Goal: Transaction & Acquisition: Purchase product/service

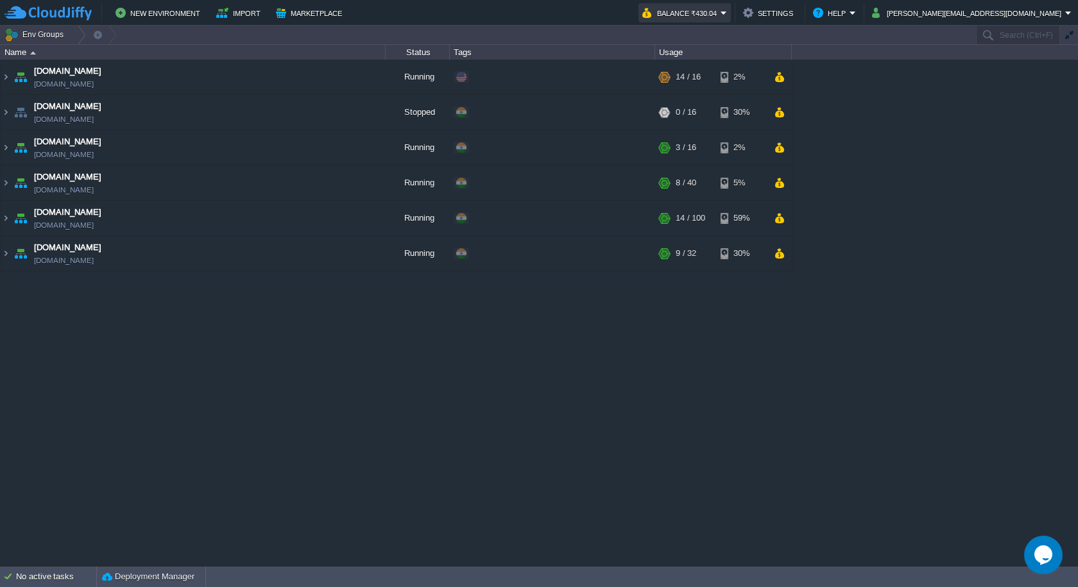
click at [720, 15] on button "Balance ₹430.04" at bounding box center [681, 12] width 78 height 15
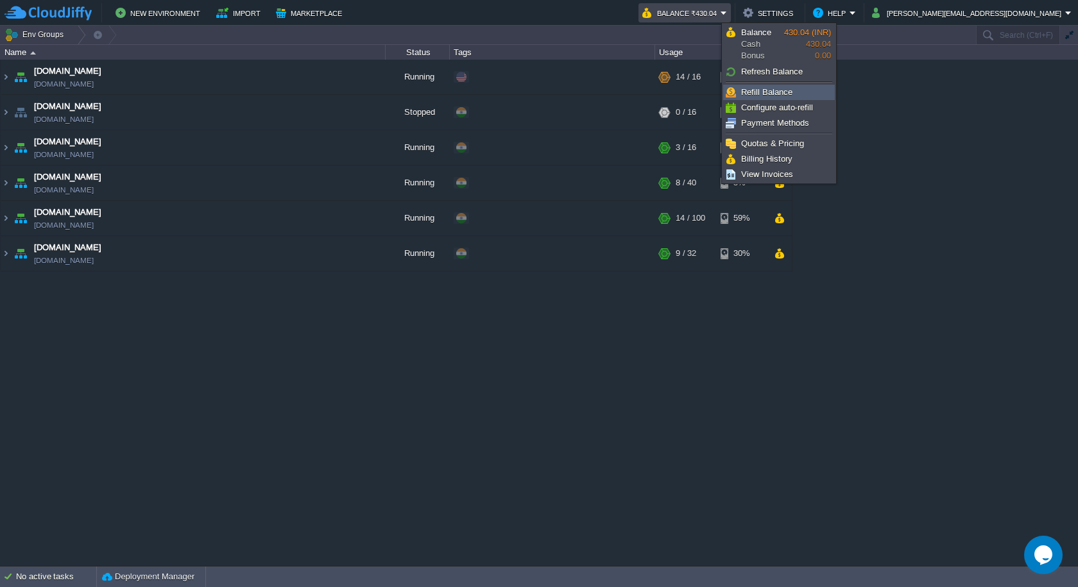
click at [770, 87] on link "Refill Balance" at bounding box center [778, 92] width 110 height 14
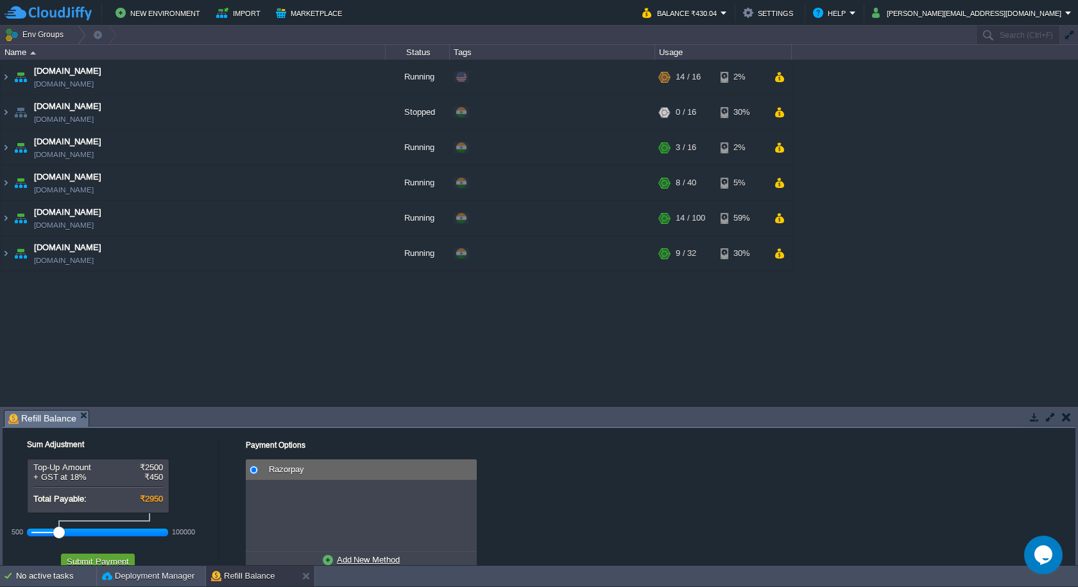
scroll to position [31, 0]
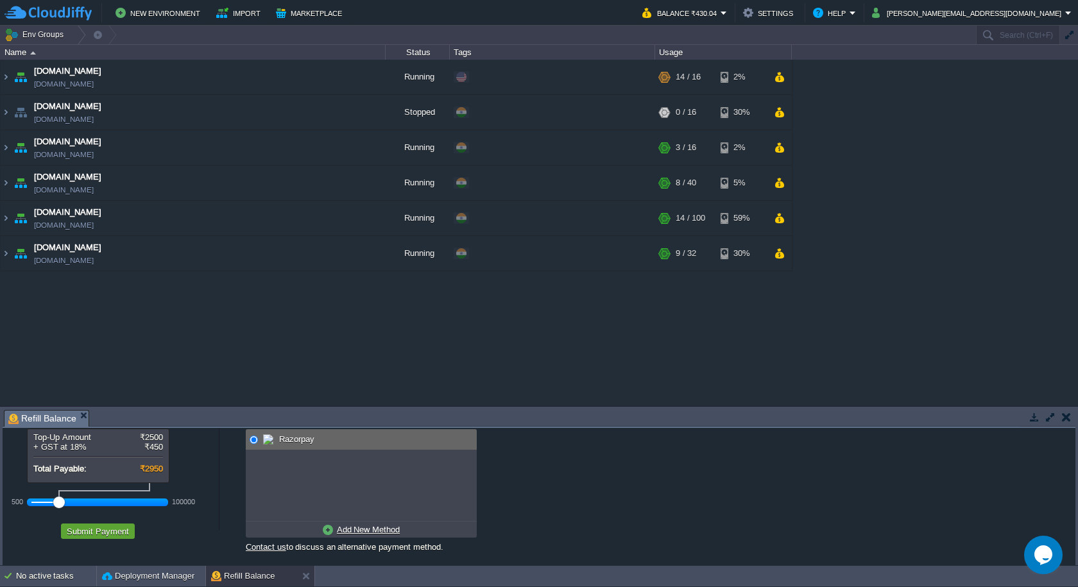
drag, startPoint x: 61, startPoint y: 503, endPoint x: 49, endPoint y: 503, distance: 11.5
click at [49, 503] on div at bounding box center [97, 502] width 133 height 12
click at [53, 503] on div at bounding box center [48, 502] width 12 height 12
click at [56, 503] on div at bounding box center [59, 502] width 12 height 12
click at [89, 530] on button "Submit Payment" at bounding box center [98, 531] width 70 height 12
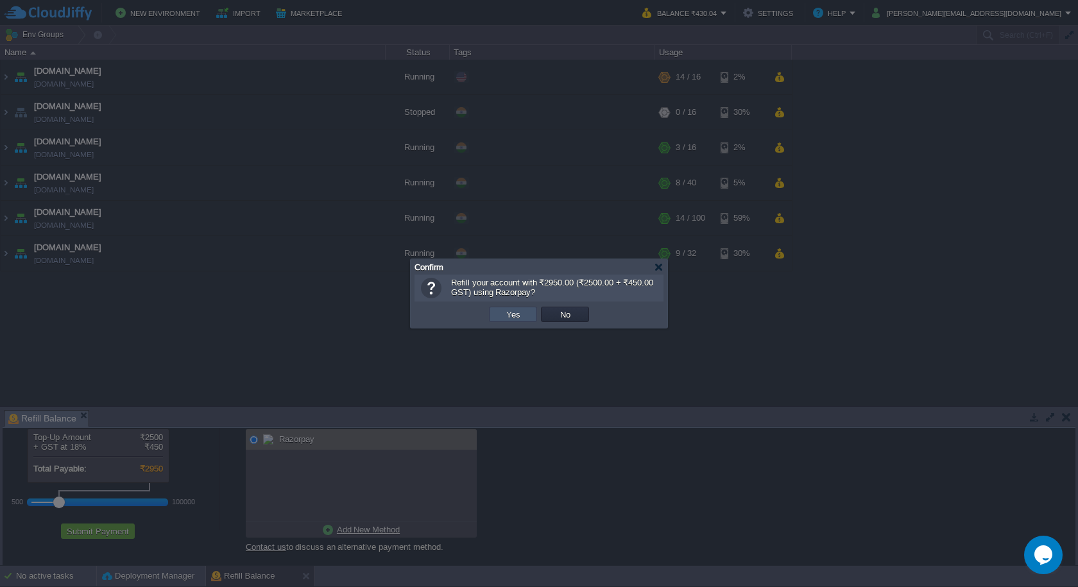
click at [516, 315] on button "Yes" at bounding box center [513, 315] width 22 height 12
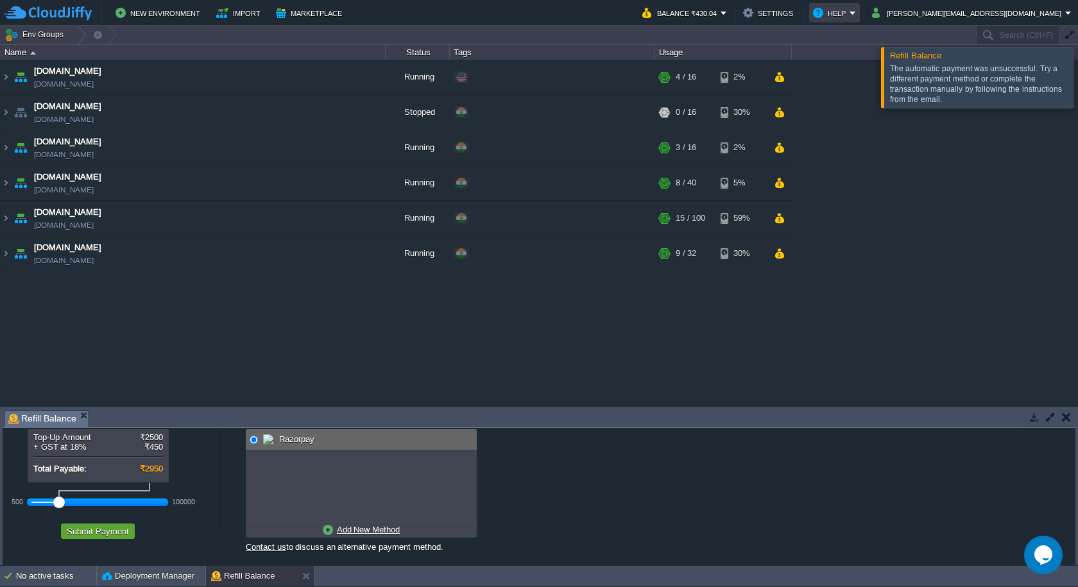
click at [856, 12] on em "Help" at bounding box center [834, 12] width 43 height 15
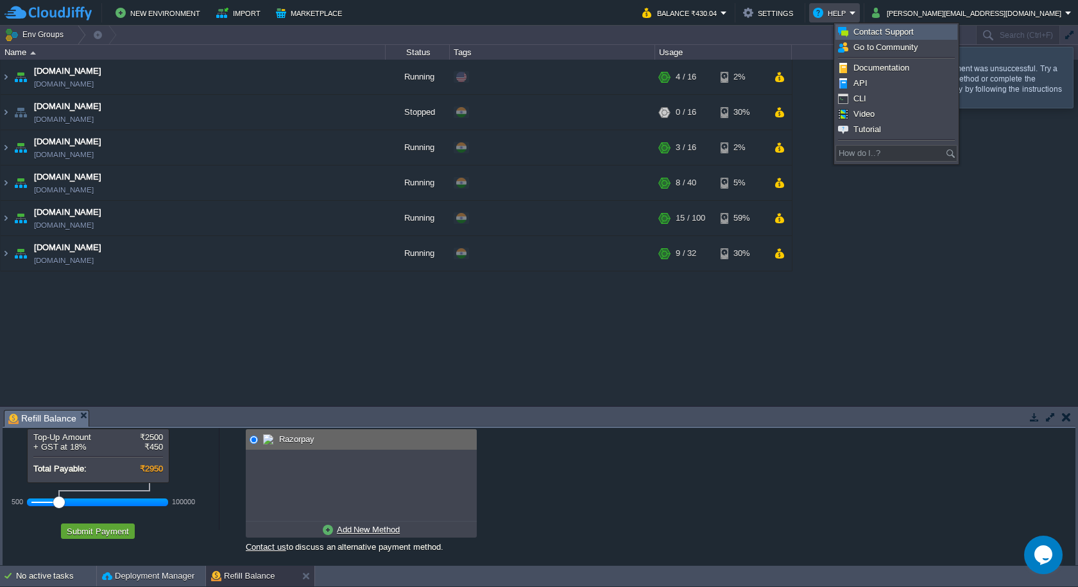
click at [894, 33] on span "Contact Support" at bounding box center [883, 32] width 60 height 10
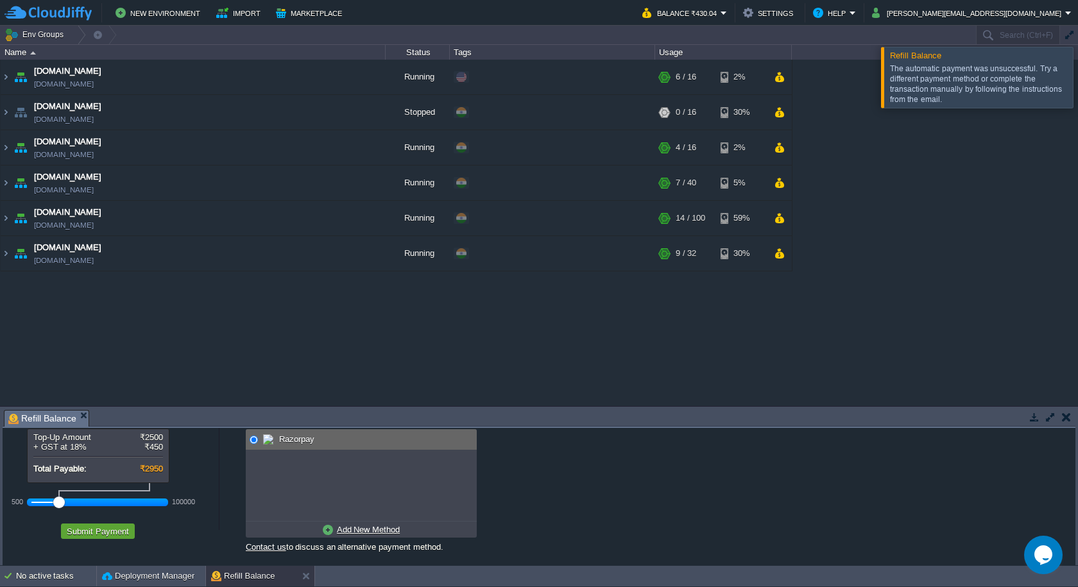
click at [75, 414] on em "Refill Balance" at bounding box center [48, 418] width 80 height 16
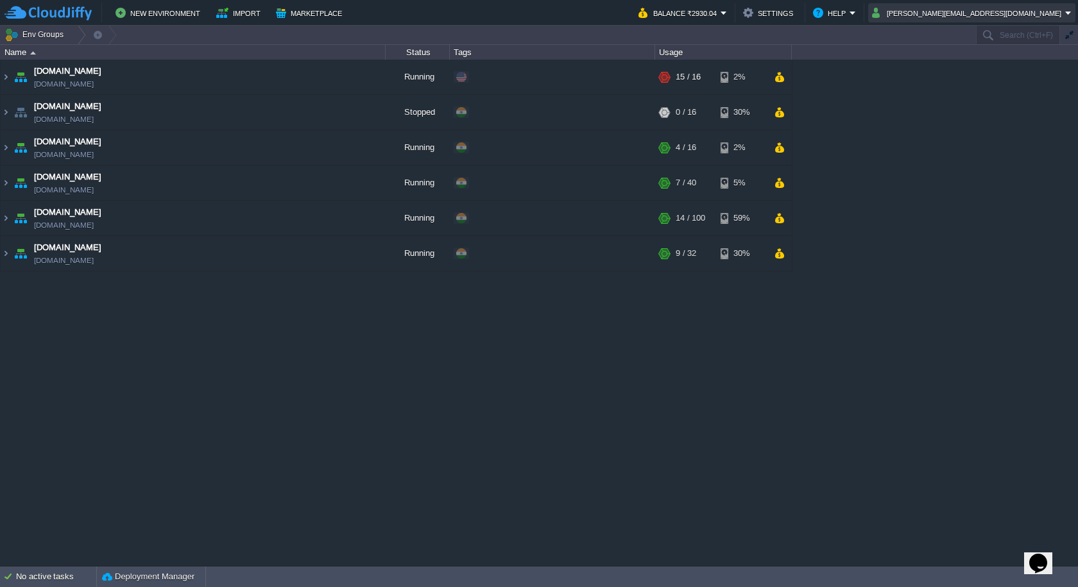
click at [1035, 6] on button "[PERSON_NAME][EMAIL_ADDRESS][DOMAIN_NAME]" at bounding box center [968, 12] width 193 height 15
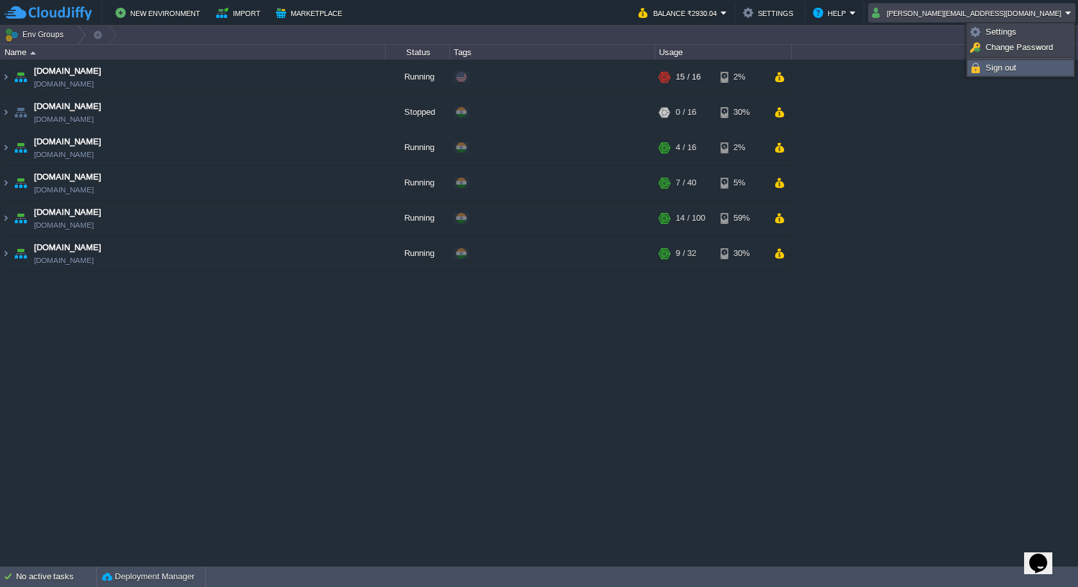
click at [984, 72] on link "Sign out" at bounding box center [1020, 68] width 105 height 14
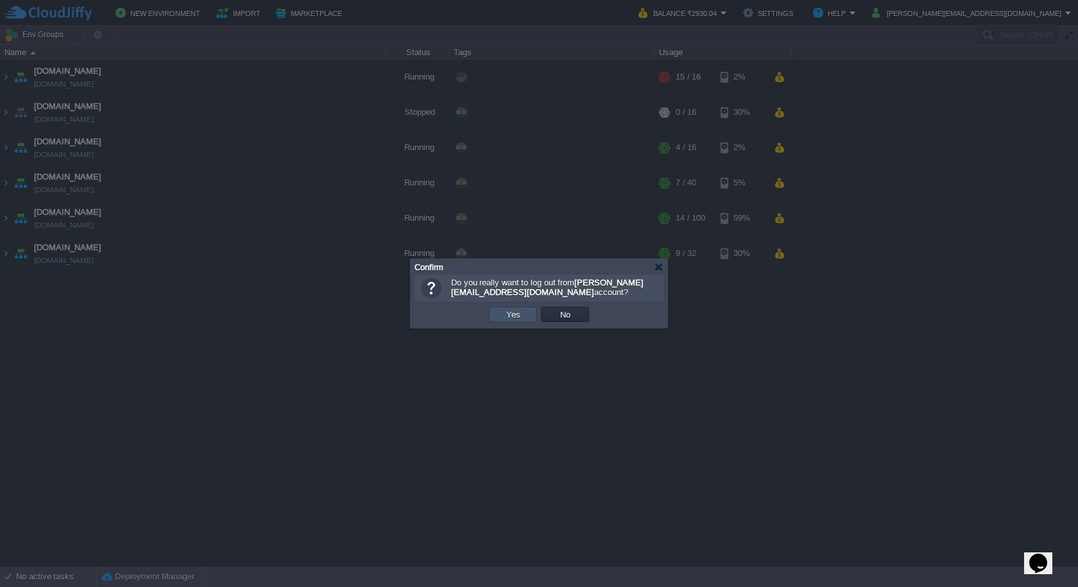
drag, startPoint x: 506, startPoint y: 312, endPoint x: 554, endPoint y: 334, distance: 52.8
click at [554, 334] on body "New Environment Import Marketplace Bonus ₹0.00 Upgrade Account Balance ₹2930.04…" at bounding box center [539, 293] width 1078 height 587
click at [657, 265] on div at bounding box center [659, 267] width 10 height 10
